Goal: Task Accomplishment & Management: Complete application form

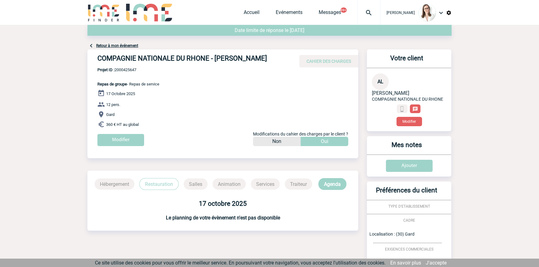
click at [357, 18] on div at bounding box center [368, 12] width 23 height 25
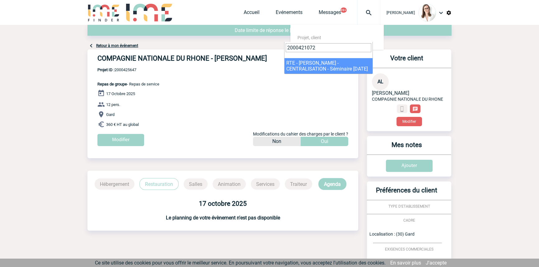
type input "2000421072"
select select "20573"
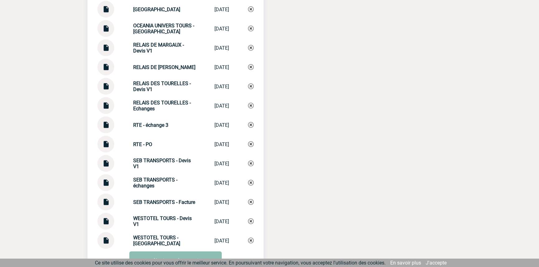
scroll to position [1764, 0]
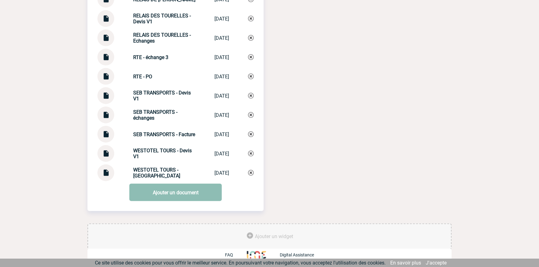
click at [163, 184] on link "Ajouter un document" at bounding box center [175, 192] width 92 height 17
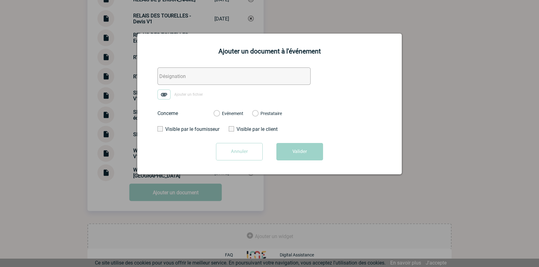
click at [186, 73] on input "text" at bounding box center [233, 75] width 153 height 17
type input "VOCAZA - A froid"
click at [169, 92] on img at bounding box center [163, 95] width 13 height 10
click at [0, 0] on input "Ajouter un fichier" at bounding box center [0, 0] width 0 height 0
click at [230, 109] on div "Evénement Prestataire" at bounding box center [247, 113] width 78 height 16
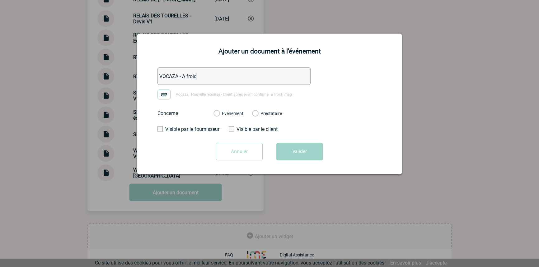
click at [234, 118] on div "Evénement Prestataire" at bounding box center [247, 113] width 78 height 16
click at [219, 115] on label "Evénement" at bounding box center [216, 114] width 6 height 6
click at [0, 0] on input "Evénement" at bounding box center [0, 0] width 0 height 0
click at [309, 160] on button "Valider" at bounding box center [299, 151] width 47 height 17
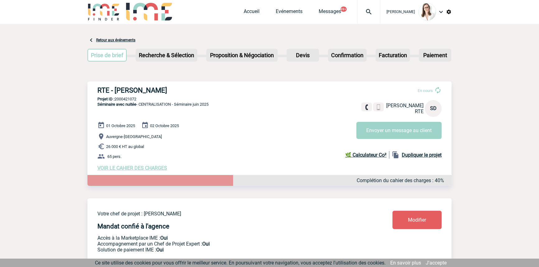
scroll to position [0, 0]
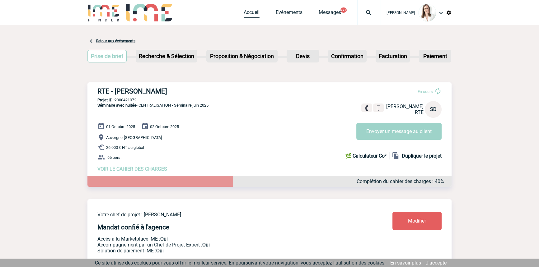
click at [243, 12] on link "Accueil" at bounding box center [251, 13] width 16 height 9
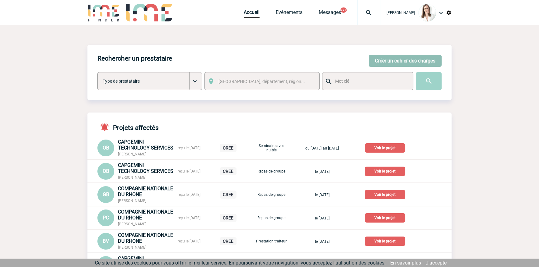
click at [409, 62] on button "Créer un cahier des charges" at bounding box center [404, 61] width 73 height 12
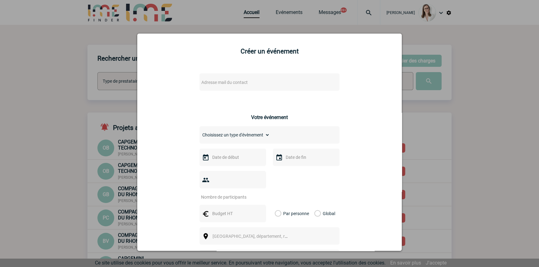
click at [227, 82] on span "Adresse mail du contact" at bounding box center [224, 82] width 46 height 5
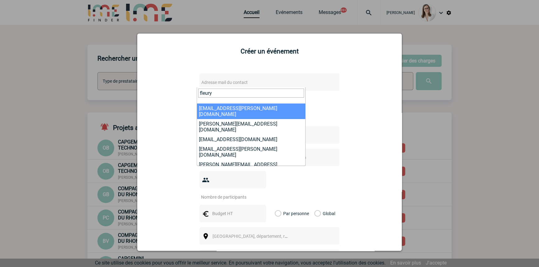
drag, startPoint x: 197, startPoint y: 91, endPoint x: 127, endPoint y: 84, distance: 70.0
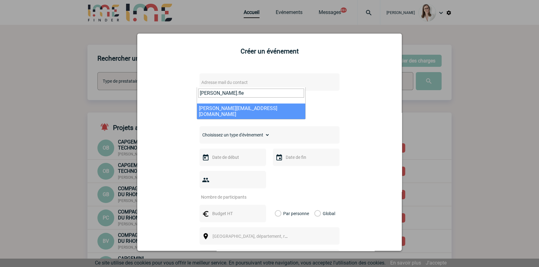
type input "muriel.fle"
select select "122678"
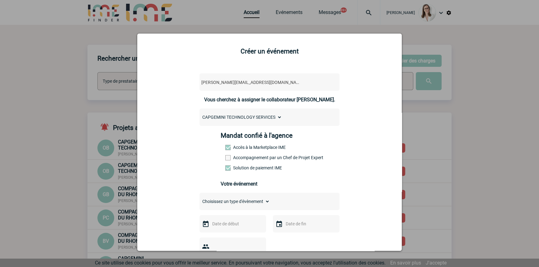
click at [236, 157] on label "Accompagnement par un Chef de Projet Expert" at bounding box center [238, 157] width 27 height 5
click at [0, 0] on input "Accompagnement par un Chef de Projet Expert" at bounding box center [0, 0] width 0 height 0
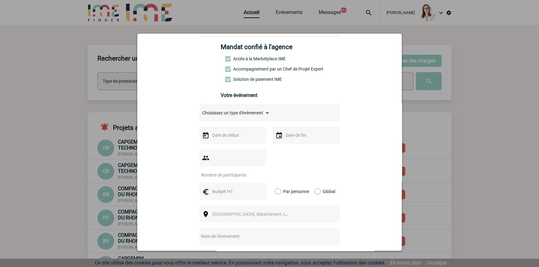
scroll to position [94, 0]
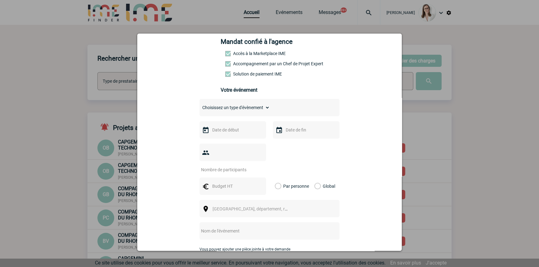
click at [228, 108] on select "Choisissez un type d'évènement Séminaire avec nuitée Séminaire sans nuitée Repa…" at bounding box center [234, 107] width 70 height 9
click at [227, 111] on select "Choisissez un type d'évènement Séminaire avec nuitée Séminaire sans nuitée Repa…" at bounding box center [234, 107] width 70 height 9
select select "3"
click at [199, 105] on select "Choisissez un type d'évènement Séminaire avec nuitée Séminaire sans nuitée Repa…" at bounding box center [234, 107] width 70 height 9
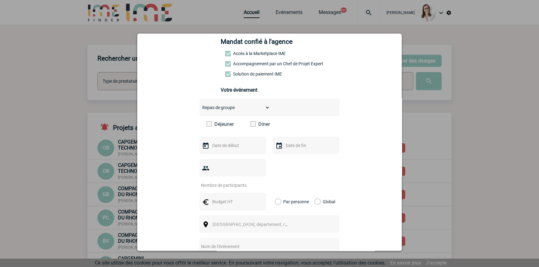
click at [252, 124] on span at bounding box center [252, 123] width 5 height 5
click at [0, 0] on input "Diner" at bounding box center [0, 0] width 0 height 0
click at [230, 140] on div at bounding box center [232, 145] width 67 height 17
click at [228, 145] on input "text" at bounding box center [232, 145] width 43 height 8
click at [227, 209] on link "14" at bounding box center [228, 206] width 12 height 11
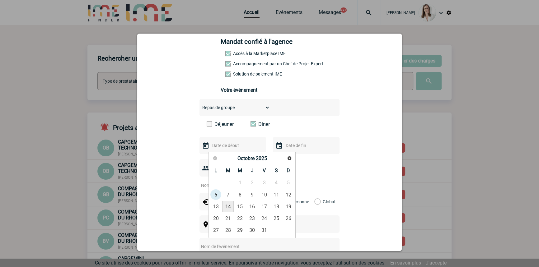
type input "14-10-2025"
click at [291, 148] on input "text" at bounding box center [305, 145] width 43 height 8
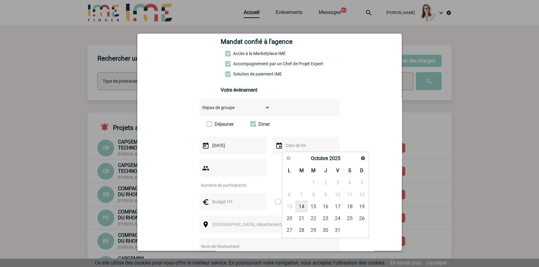
drag, startPoint x: 304, startPoint y: 206, endPoint x: 283, endPoint y: 196, distance: 23.4
click at [303, 206] on link "14" at bounding box center [301, 206] width 12 height 11
type input "14-10-2025"
click at [218, 181] on input "number" at bounding box center [228, 185] width 58 height 8
type input "28"
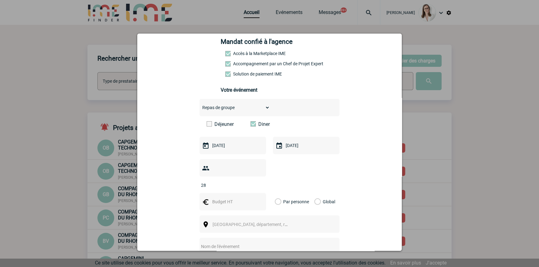
click at [214, 198] on input "text" at bounding box center [232, 202] width 43 height 8
click at [220, 198] on input "text" at bounding box center [232, 202] width 43 height 8
type input "1120"
click at [218, 215] on div "Ville, département, région..." at bounding box center [269, 223] width 140 height 17
click at [220, 222] on span "Ville, département, région..." at bounding box center [255, 224] width 86 height 5
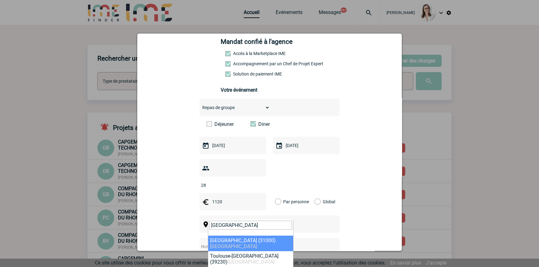
type input "toulouse"
select select "31088"
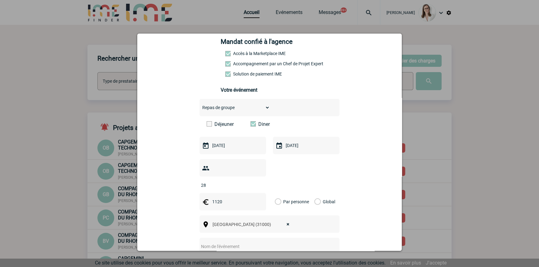
click at [316, 193] on label "Global" at bounding box center [316, 201] width 4 height 17
click at [0, 0] on input "Global" at bounding box center [0, 0] width 0 height 0
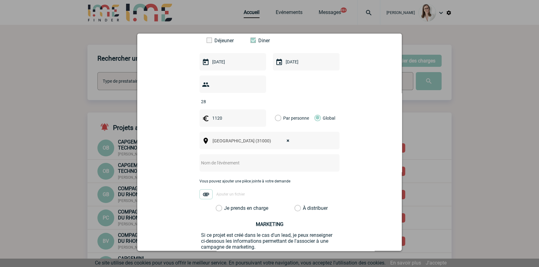
scroll to position [188, 0]
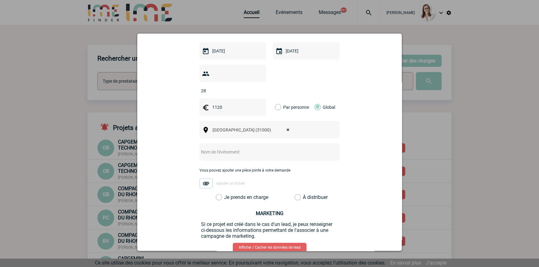
click at [215, 147] on div at bounding box center [269, 151] width 140 height 17
click at [213, 148] on input "text" at bounding box center [260, 152] width 123 height 8
type input "Afterwork CAPGEMINI"
drag, startPoint x: 207, startPoint y: 144, endPoint x: 308, endPoint y: 182, distance: 107.4
click at [357, 152] on div "muriel.fleury@capgemini.com muriel.fleury@capgemini.com Vous cherchez à assigne…" at bounding box center [269, 80] width 249 height 403
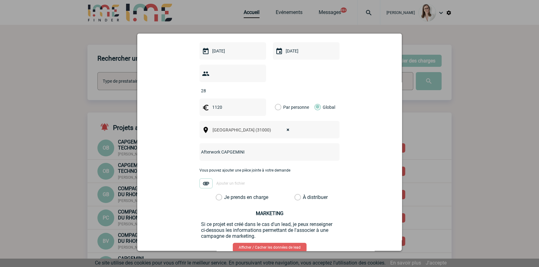
click at [226, 194] on label "Je prends en charge" at bounding box center [220, 197] width 11 height 6
click at [0, 0] on input "Je prends en charge" at bounding box center [0, 0] width 0 height 0
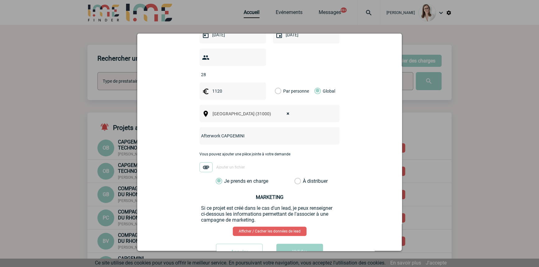
scroll to position [220, 0]
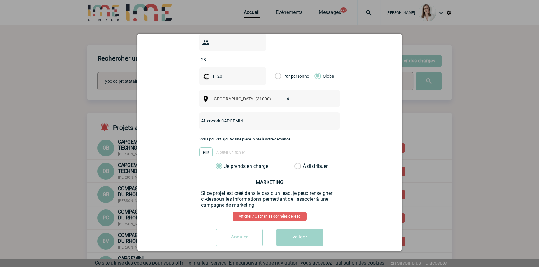
click at [303, 229] on button "Valider" at bounding box center [299, 237] width 47 height 17
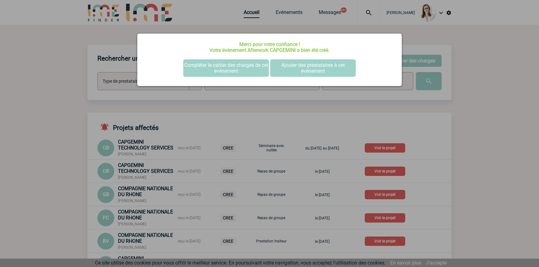
scroll to position [0, 0]
click at [195, 64] on button "Compléter le cahier des charges de cet événement" at bounding box center [226, 67] width 86 height 17
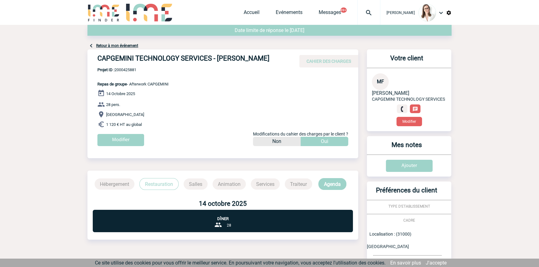
click at [118, 68] on span "Projet ID : 2000425881" at bounding box center [132, 69] width 71 height 5
copy span "2000425881"
click at [359, 6] on div at bounding box center [368, 12] width 23 height 25
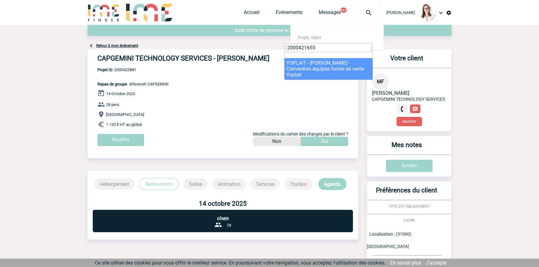
type input "2000421655"
select select "21156"
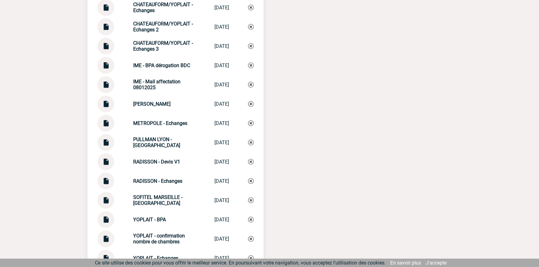
scroll to position [853, 0]
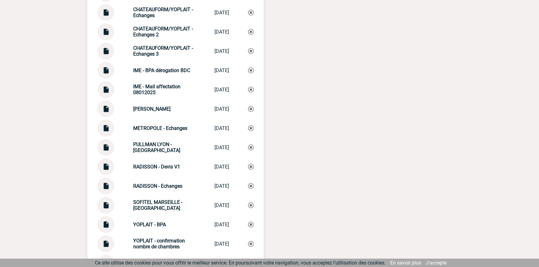
click at [174, 57] on div "CHATEAUFORM/YOPLAIT - Echanges 3" at bounding box center [164, 51] width 62 height 12
click at [174, 56] on div "CHATEAUFORM/YOPLAIT - Echanges 3" at bounding box center [164, 51] width 62 height 12
copy div "CHATEAUFORM/YOPLAIT - Echanges 3 CHATEAUFORM/YOP..."
click at [249, 54] on img at bounding box center [251, 51] width 6 height 6
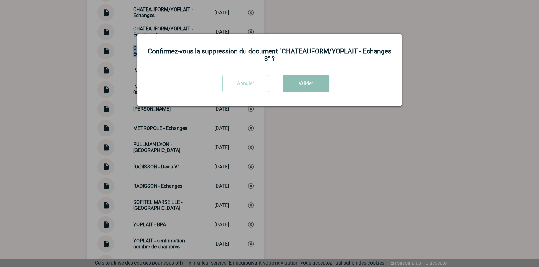
click at [311, 79] on button "Valider" at bounding box center [305, 83] width 47 height 17
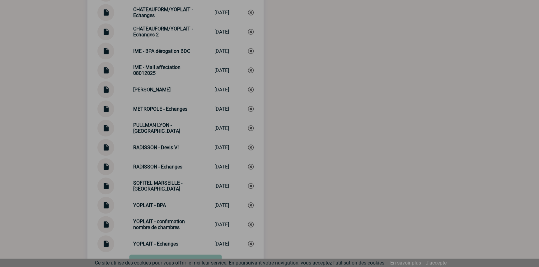
scroll to position [928, 0]
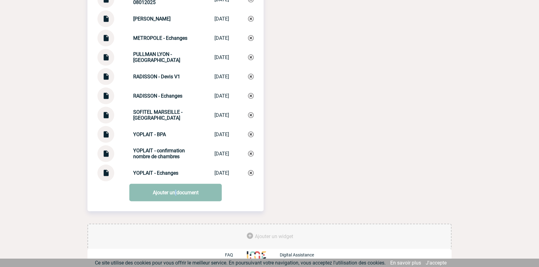
click at [175, 193] on link "Ajouter un document" at bounding box center [175, 192] width 92 height 17
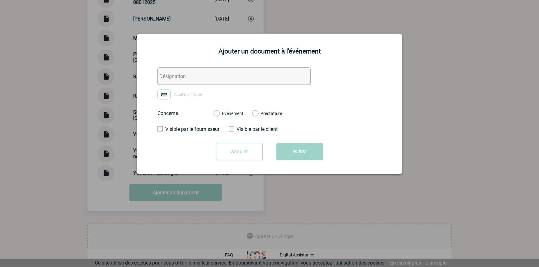
click at [183, 75] on input "text" at bounding box center [233, 75] width 153 height 17
paste input "CHATEAUFORM/YOPLAIT - Echanges 3"
type input "CHATEAUFORM/YOPLAIT - Echanges 3"
click at [165, 93] on img at bounding box center [163, 95] width 13 height 10
click at [0, 0] on input "Ajouter un fichier" at bounding box center [0, 0] width 0 height 0
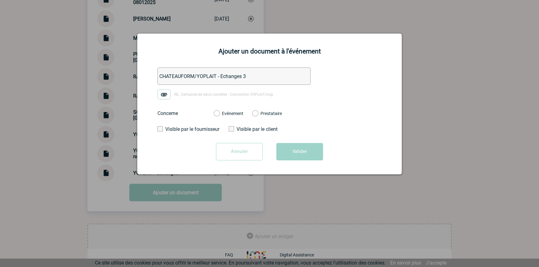
click at [219, 114] on label "Evénement" at bounding box center [216, 114] width 6 height 6
click at [0, 0] on input "Evénement" at bounding box center [0, 0] width 0 height 0
click at [297, 142] on form "CHATEAUFORM/YOPLAIT - Echanges 3 RE_ Demande de devis navettes - Convention YOP…" at bounding box center [269, 116] width 249 height 98
click at [298, 146] on button "Valider" at bounding box center [299, 151] width 47 height 17
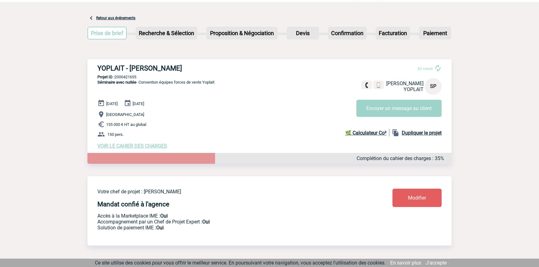
scroll to position [0, 0]
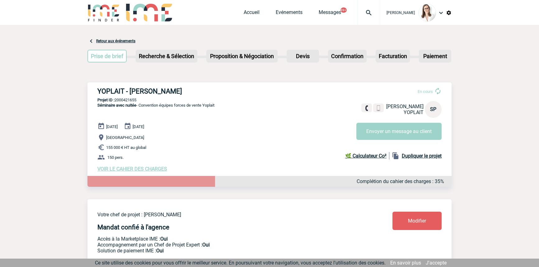
click at [357, 9] on img at bounding box center [368, 12] width 22 height 7
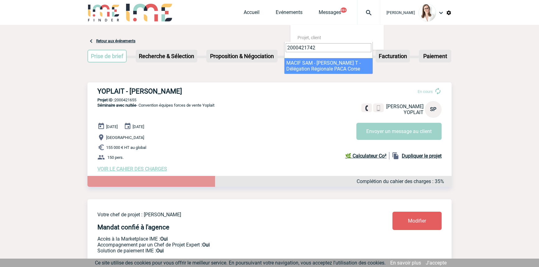
type input "2000421742"
select select "21243"
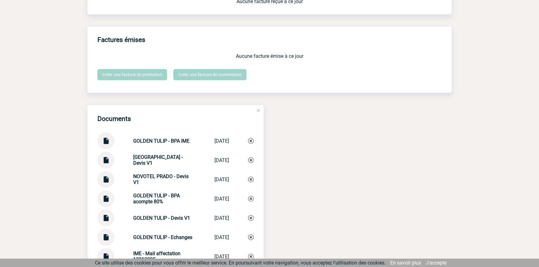
scroll to position [715, 0]
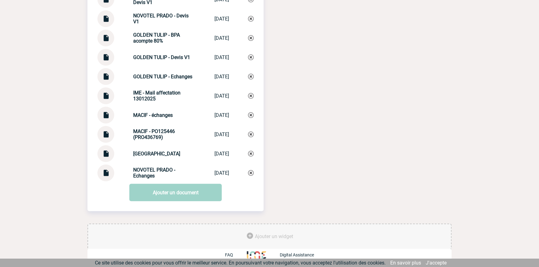
click at [107, 76] on img at bounding box center [106, 74] width 8 height 12
click at [148, 75] on strong "GOLDEN TULIP - Echanges" at bounding box center [162, 77] width 59 height 6
copy div "GOLDEN TULIP - Echanges GOLDEN TULIP - ..."
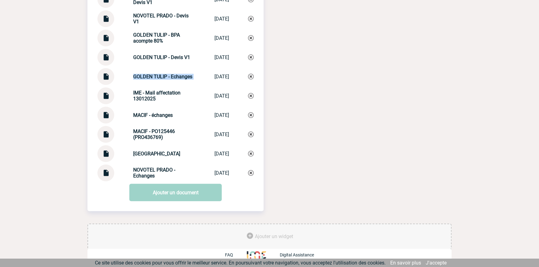
click at [252, 76] on img at bounding box center [251, 77] width 6 height 6
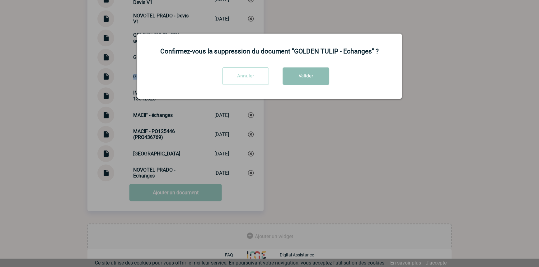
click at [294, 71] on button "Valider" at bounding box center [305, 75] width 47 height 17
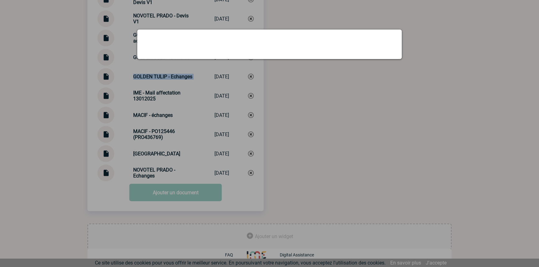
scroll to position [696, 0]
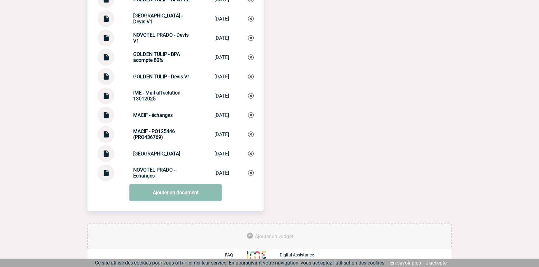
click at [160, 190] on link "Ajouter un document" at bounding box center [175, 192] width 92 height 17
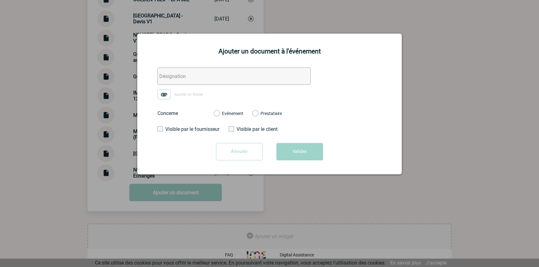
click at [178, 78] on input "text" at bounding box center [233, 75] width 153 height 17
paste input "GOLDEN TULIP - Echanges"
type input "GOLDEN TULIP - Echanges"
click at [168, 91] on img at bounding box center [163, 95] width 13 height 10
click at [0, 0] on input "Ajouter un fichier" at bounding box center [0, 0] width 0 height 0
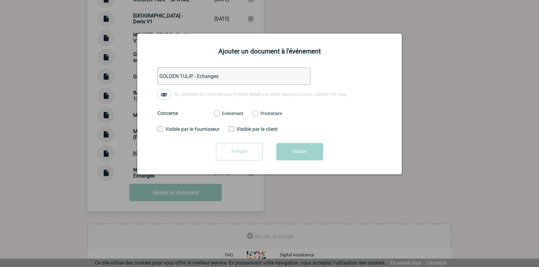
click at [219, 113] on label "Evénement" at bounding box center [216, 114] width 6 height 6
click at [0, 0] on input "Evénement" at bounding box center [0, 0] width 0 height 0
click at [298, 146] on button "Valider" at bounding box center [299, 151] width 47 height 17
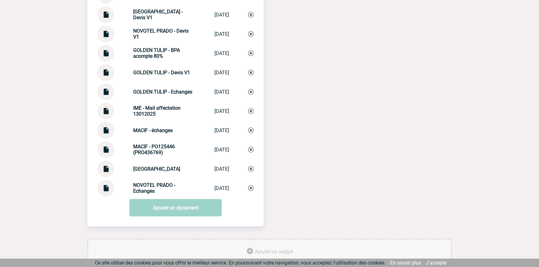
click at [104, 134] on img at bounding box center [106, 128] width 8 height 12
click at [161, 133] on strong "MACIF - échanges" at bounding box center [152, 130] width 39 height 6
copy div "MACIF - échanges MACIF - échanges"
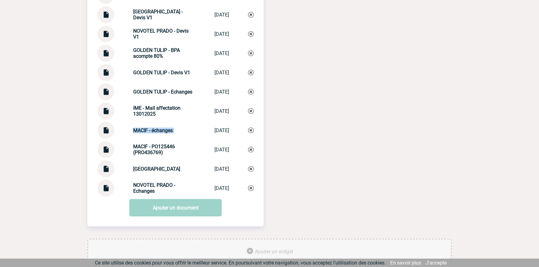
click at [252, 133] on img at bounding box center [251, 130] width 6 height 6
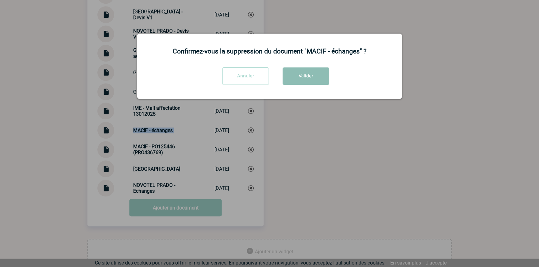
click at [294, 79] on button "Valider" at bounding box center [305, 75] width 47 height 17
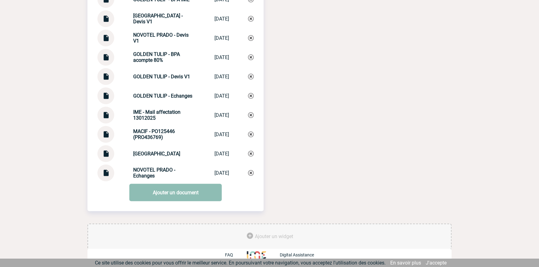
click at [175, 198] on link "Ajouter un document" at bounding box center [175, 192] width 92 height 17
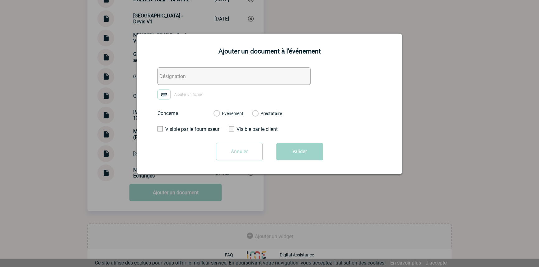
drag, startPoint x: 187, startPoint y: 76, endPoint x: 168, endPoint y: 86, distance: 20.7
click at [186, 76] on input "text" at bounding box center [233, 75] width 153 height 17
paste input "MACIF - échanges"
type input "MACIF - échanges"
click at [161, 98] on img at bounding box center [163, 95] width 13 height 10
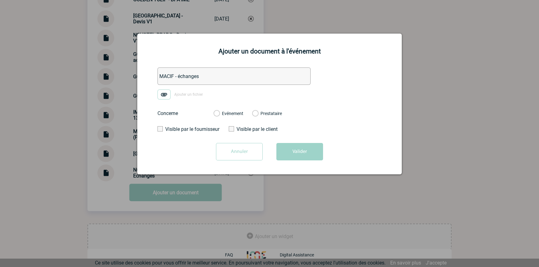
click at [0, 0] on input "Ajouter un fichier" at bounding box center [0, 0] width 0 height 0
drag, startPoint x: 239, startPoint y: 114, endPoint x: 260, endPoint y: 129, distance: 25.8
click at [219, 114] on label "Evénement" at bounding box center [216, 114] width 6 height 6
click at [0, 0] on input "Evénement" at bounding box center [0, 0] width 0 height 0
drag, startPoint x: 289, startPoint y: 146, endPoint x: 290, endPoint y: 156, distance: 10.3
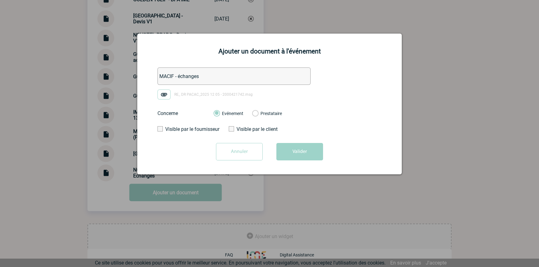
click at [289, 146] on button "Valider" at bounding box center [299, 151] width 47 height 17
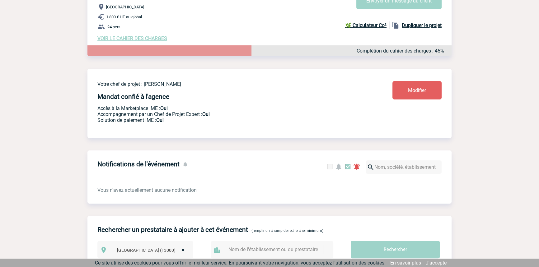
scroll to position [0, 0]
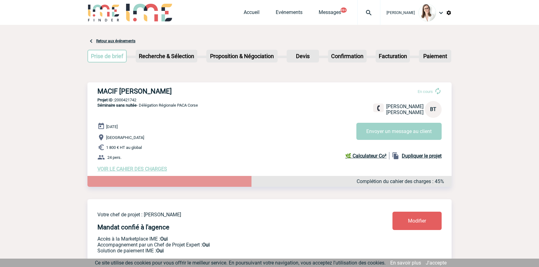
click at [363, 3] on div at bounding box center [368, 12] width 23 height 25
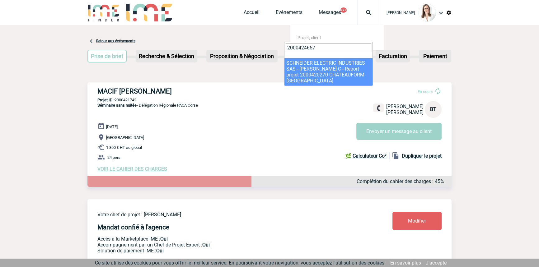
type input "2000424657"
drag, startPoint x: 306, startPoint y: 73, endPoint x: 237, endPoint y: 95, distance: 72.3
select select "24158"
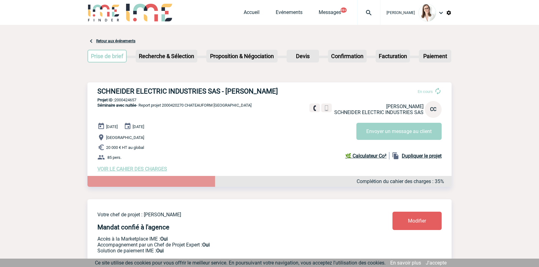
click at [366, 16] on img at bounding box center [368, 12] width 22 height 7
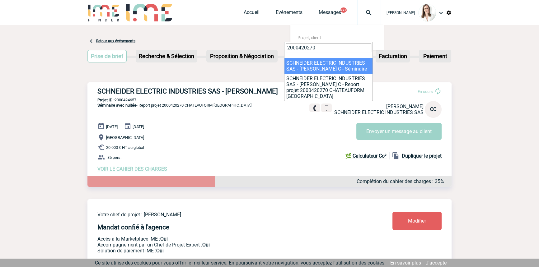
type input "2000420270"
select select "19771"
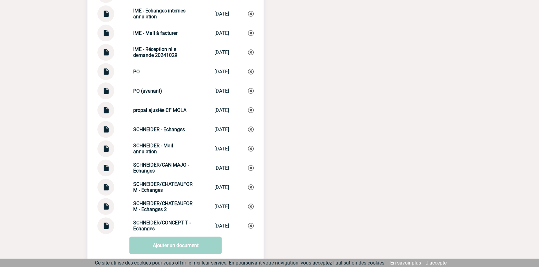
scroll to position [1023, 0]
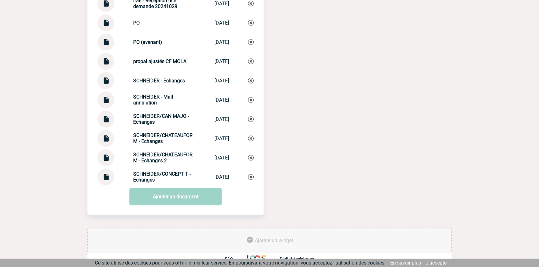
click at [104, 154] on img at bounding box center [106, 155] width 8 height 12
